Goal: Information Seeking & Learning: Learn about a topic

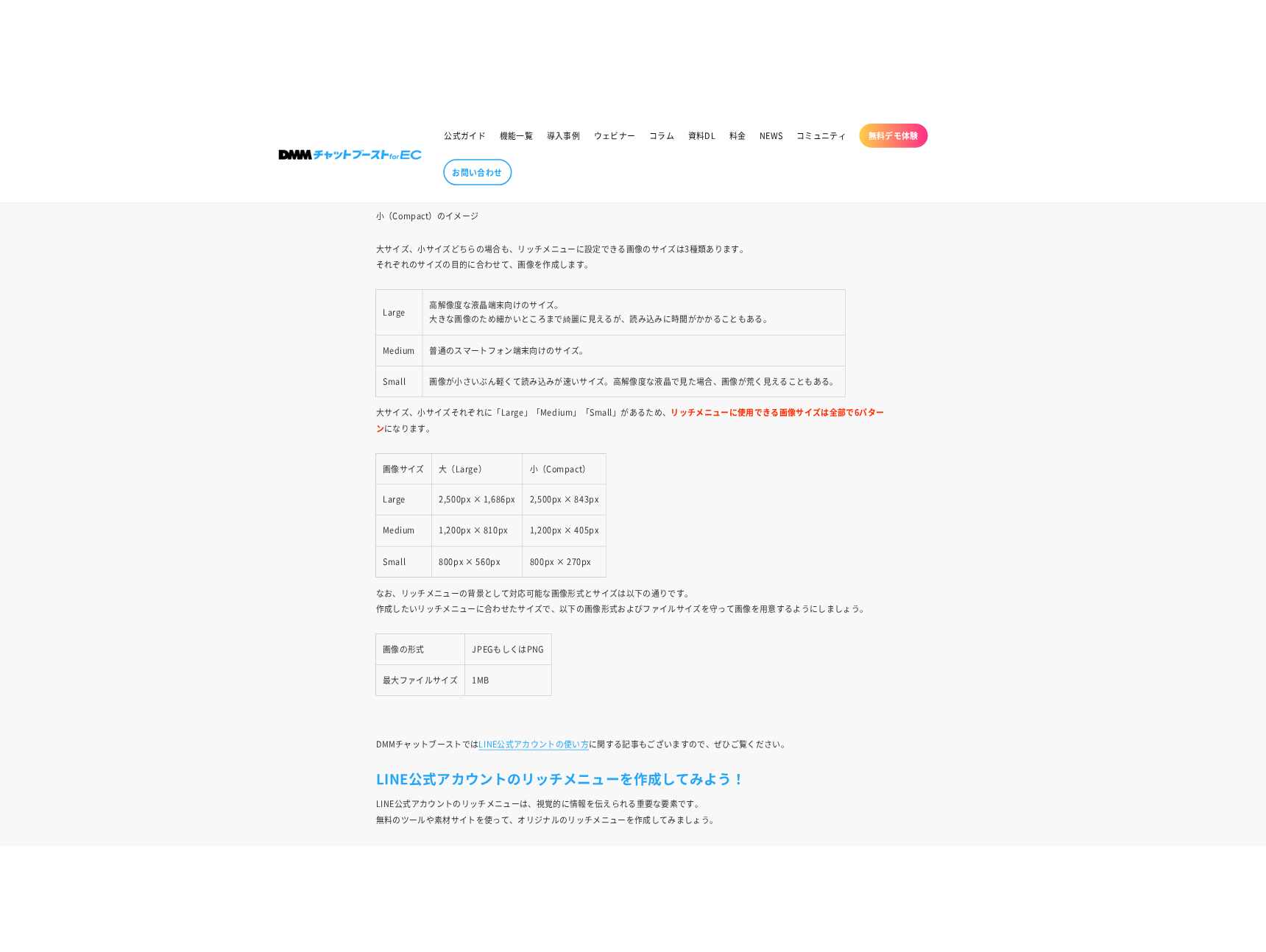
scroll to position [20689, 0]
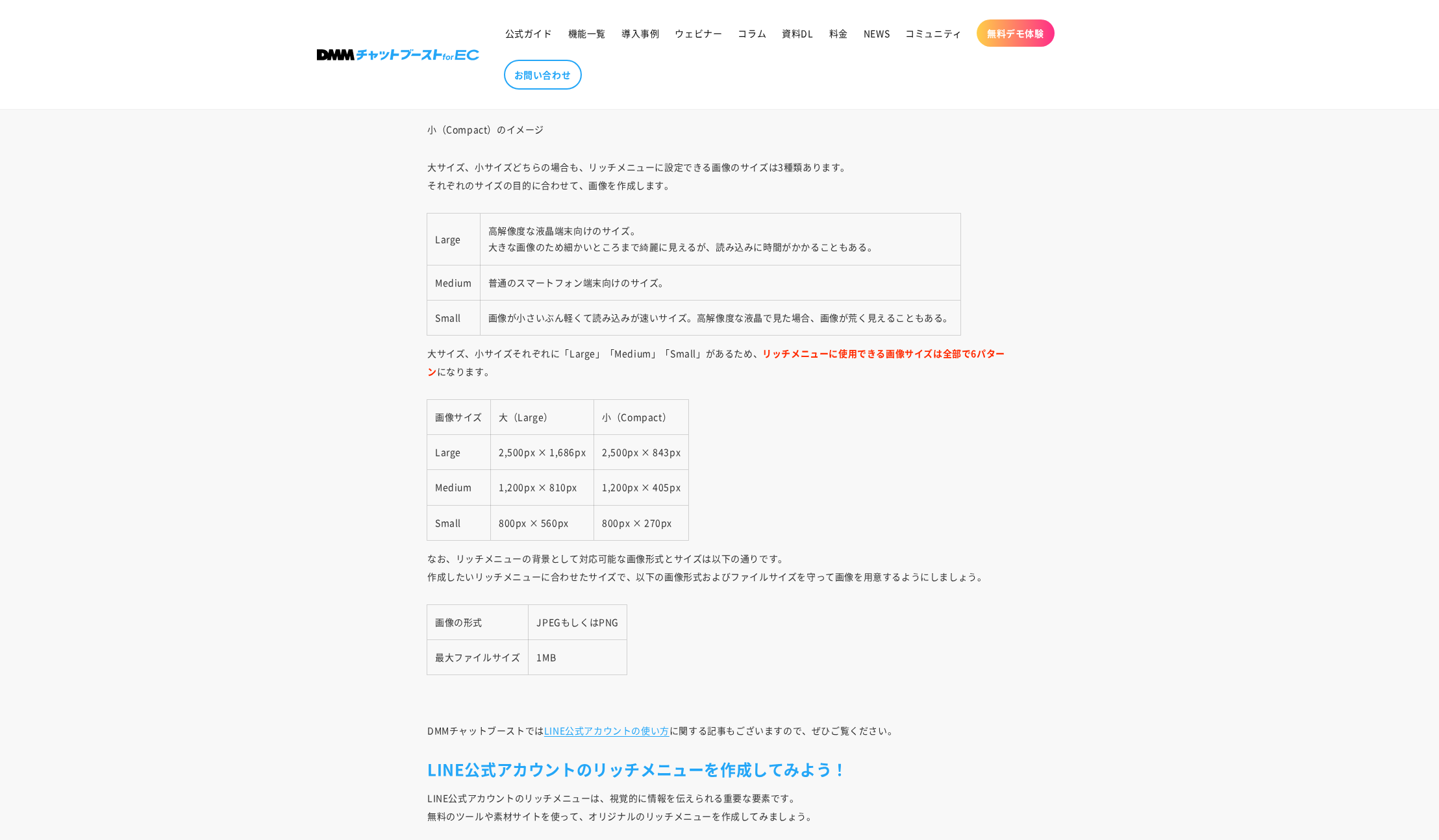
click at [604, 491] on td "1,200px × 405px" at bounding box center [641, 487] width 95 height 35
drag, startPoint x: 599, startPoint y: 486, endPoint x: 689, endPoint y: 485, distance: 90.0
copy table "画像サイズ 大（Large） 小（Compact） Large 2,500px × 1,686px 2,500px × 843px Medium 1,200p…"
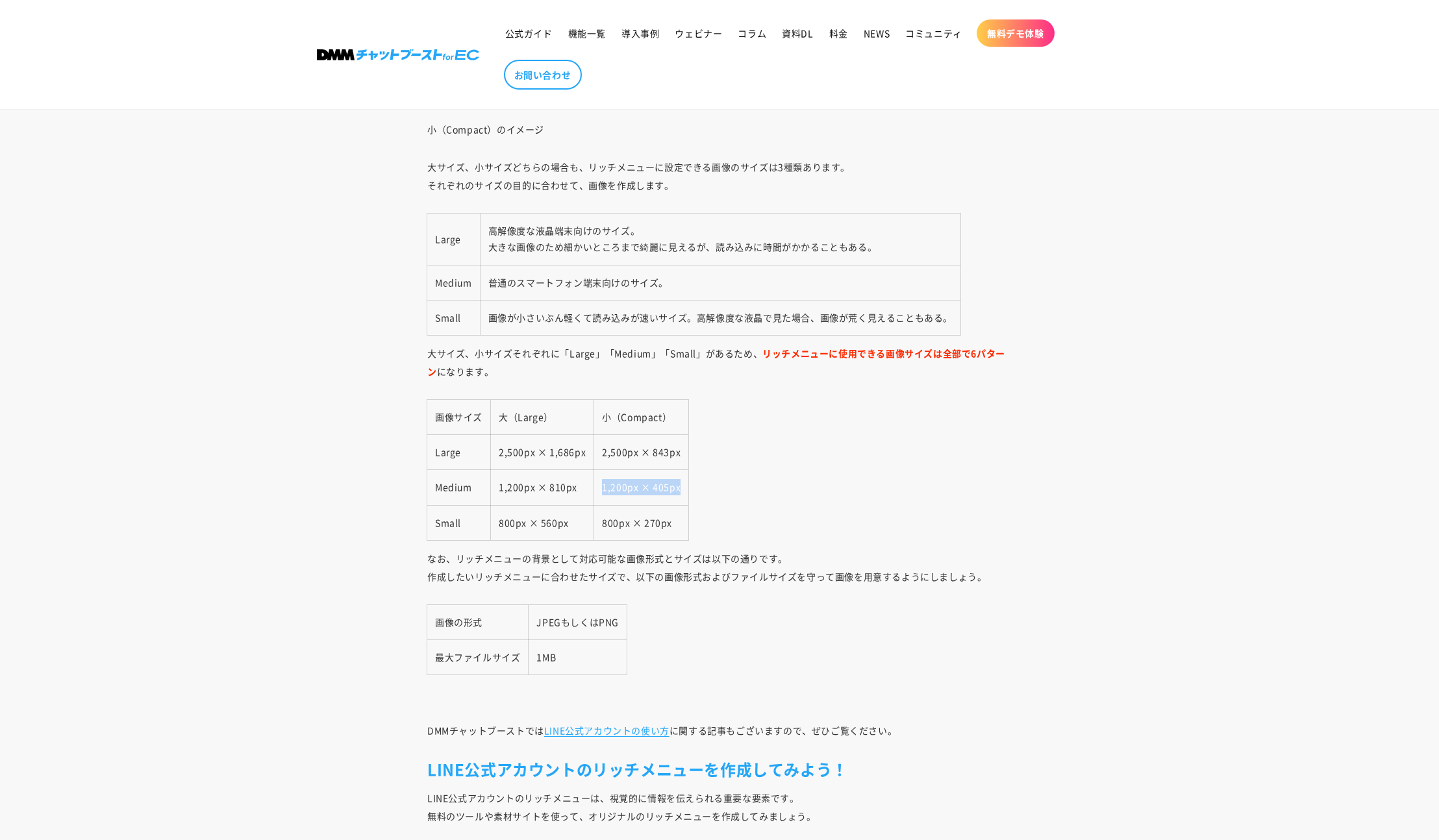
drag, startPoint x: 596, startPoint y: 484, endPoint x: 681, endPoint y: 488, distance: 85.1
click at [681, 488] on td "1,200px × 405px" at bounding box center [641, 487] width 95 height 35
copy td "1,200px × 405px"
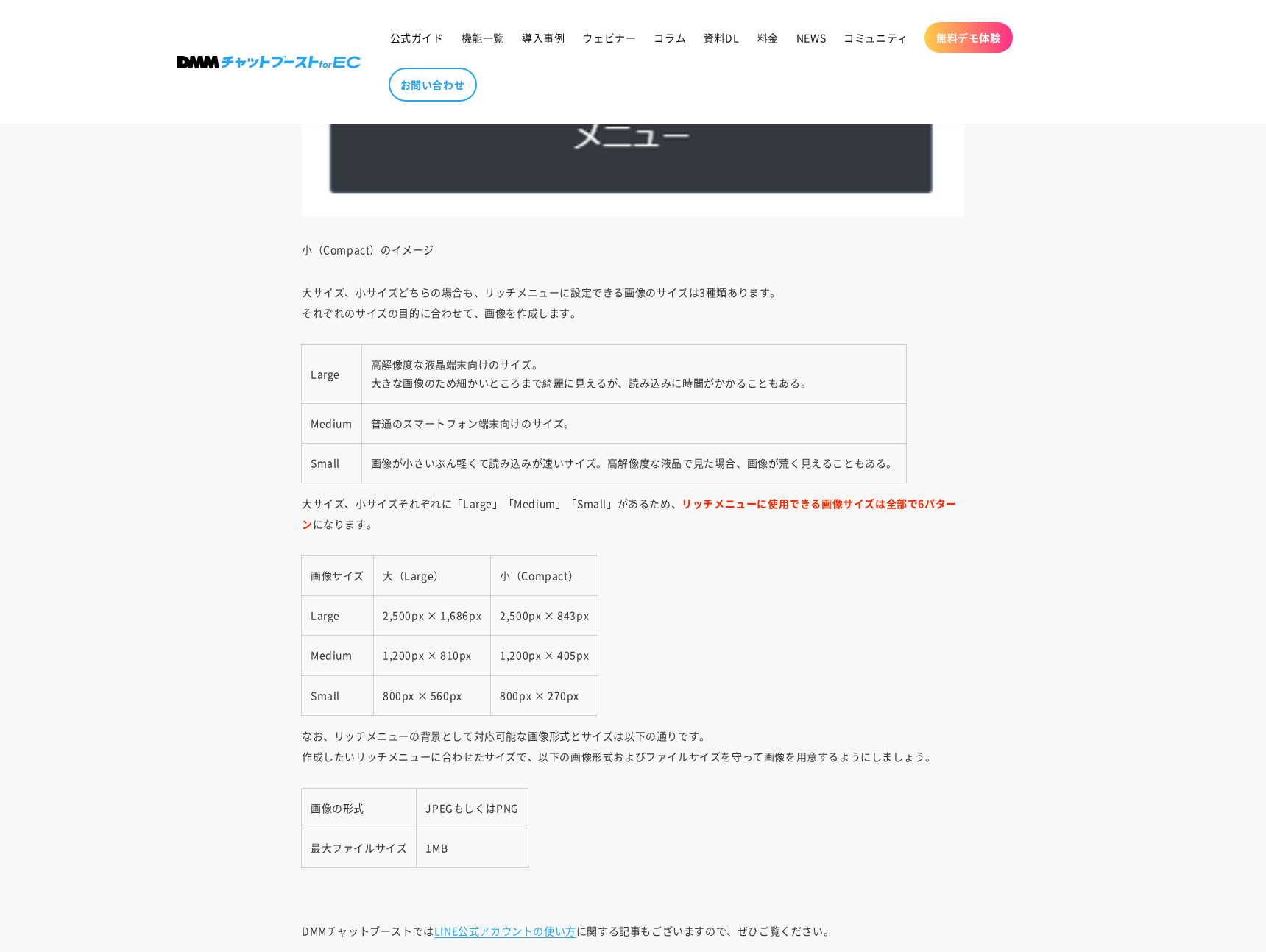
scroll to position [20588, 0]
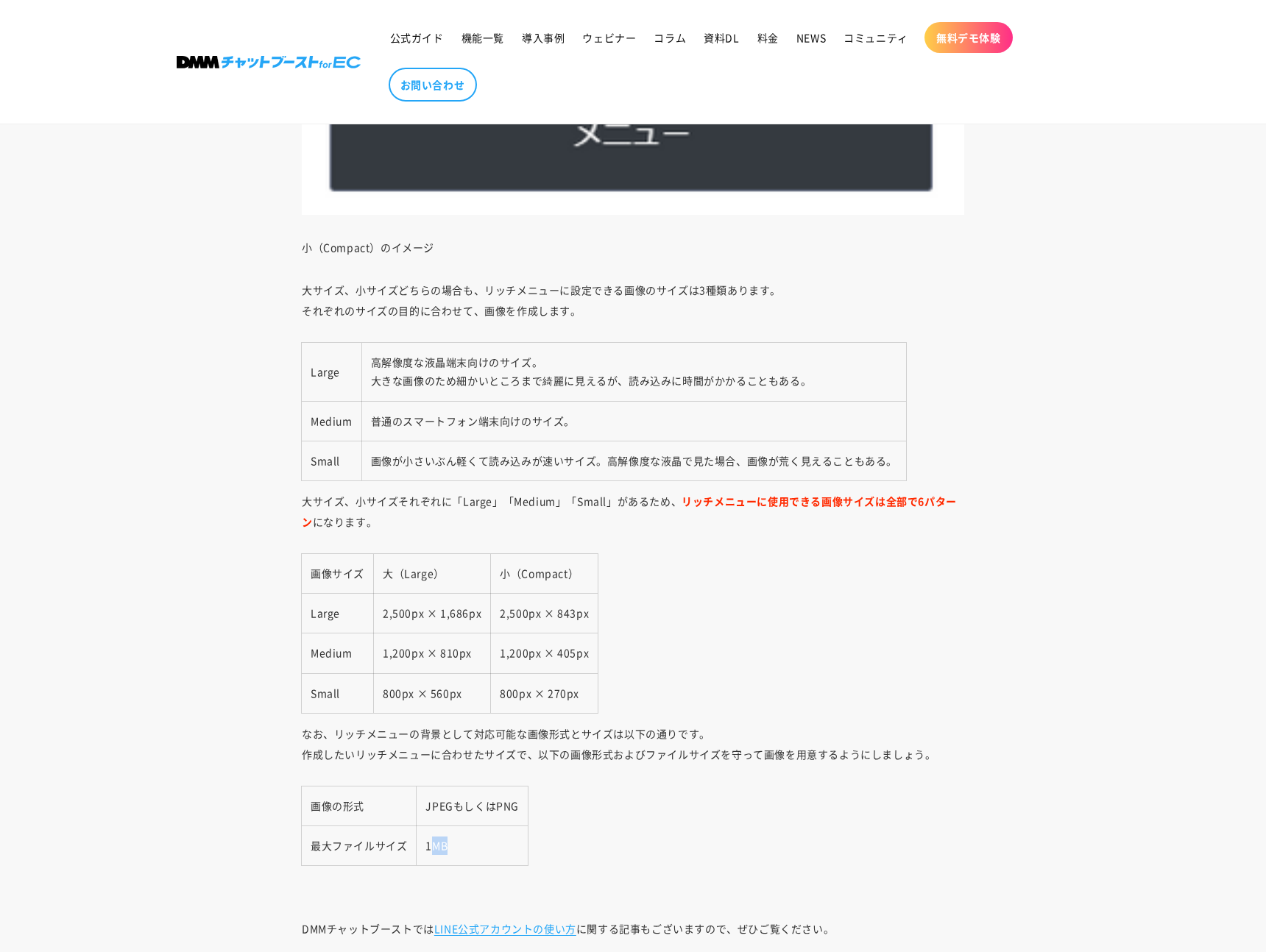
drag, startPoint x: 451, startPoint y: 847, endPoint x: 433, endPoint y: 847, distance: 18.0
click at [433, 847] on td "1MB" at bounding box center [472, 845] width 111 height 39
copy td "MB"
